Goal: Information Seeking & Learning: Learn about a topic

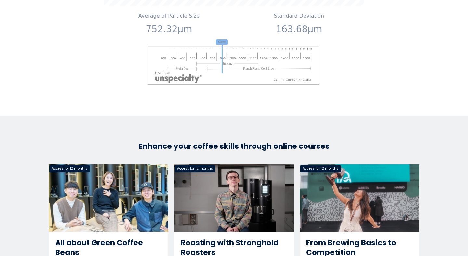
scroll to position [928, 0]
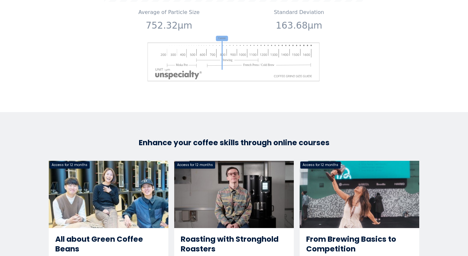
click at [116, 207] on link "All about Green Coffee Beans" at bounding box center [108, 239] width 119 height 157
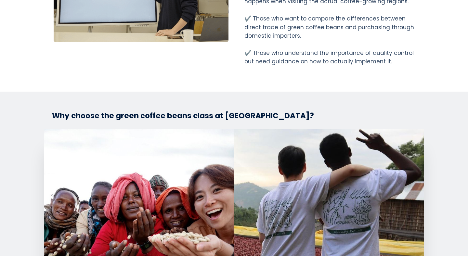
scroll to position [857, 0]
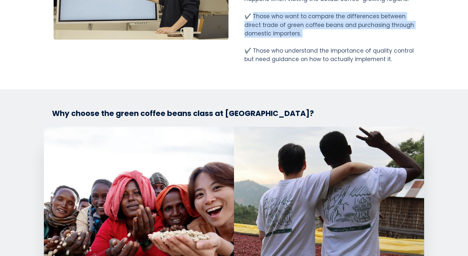
drag, startPoint x: 250, startPoint y: 7, endPoint x: 286, endPoint y: 30, distance: 42.6
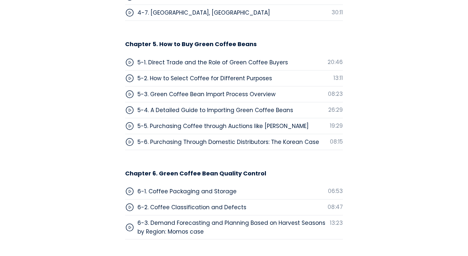
scroll to position [2513, 0]
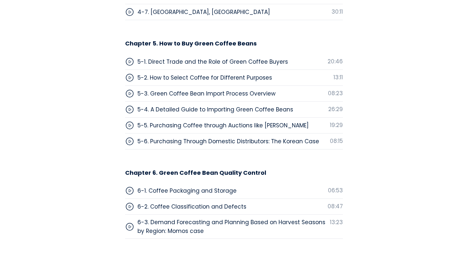
click at [129, 57] on icon at bounding box center [129, 61] width 9 height 9
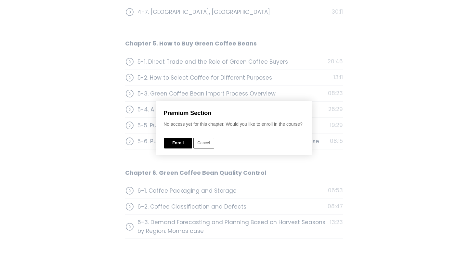
click at [200, 137] on div "Premium Section No access yet for this chapter. Would you like to enroll in the…" at bounding box center [234, 128] width 143 height 42
click at [202, 141] on button "Cancel" at bounding box center [203, 143] width 21 height 11
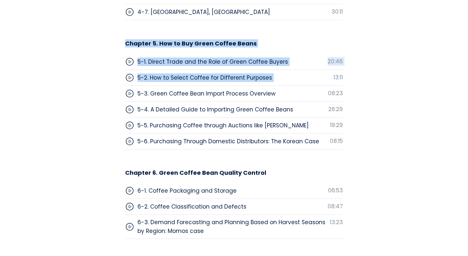
drag, startPoint x: 121, startPoint y: 18, endPoint x: 303, endPoint y: 46, distance: 183.7
click at [306, 46] on div "06 Chapter 5. How to Buy Green Coffee Beans 5-1. Direct Trade and the Role of G…" at bounding box center [233, 94] width 227 height 109
